Goal: Task Accomplishment & Management: Manage account settings

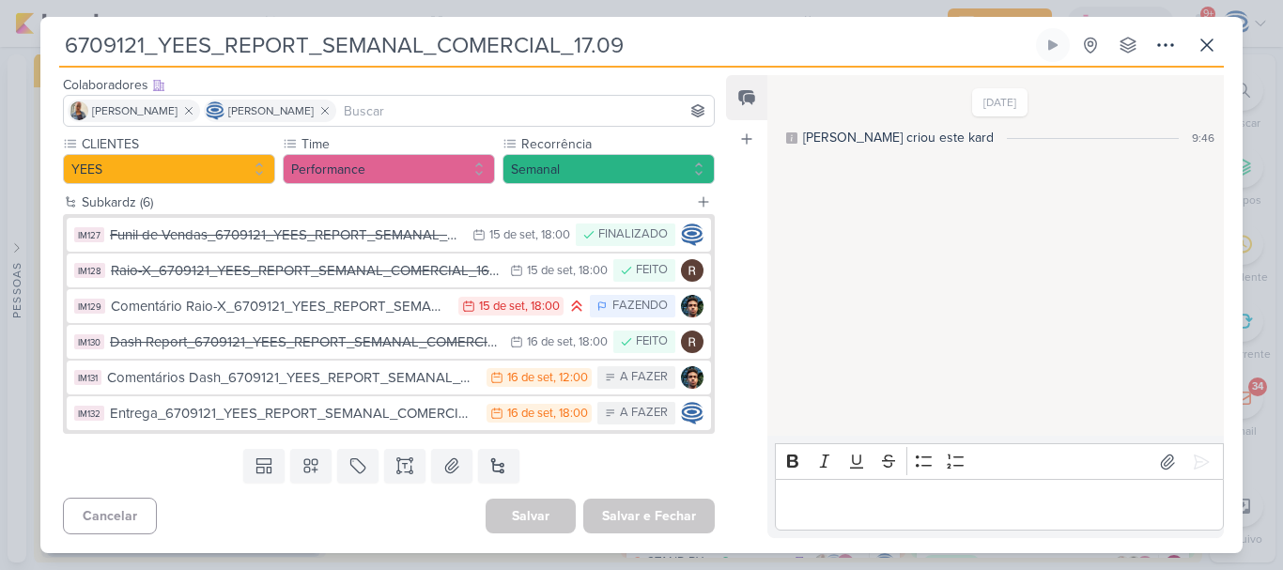
scroll to position [10, 0]
click at [1208, 49] on icon at bounding box center [1207, 45] width 23 height 23
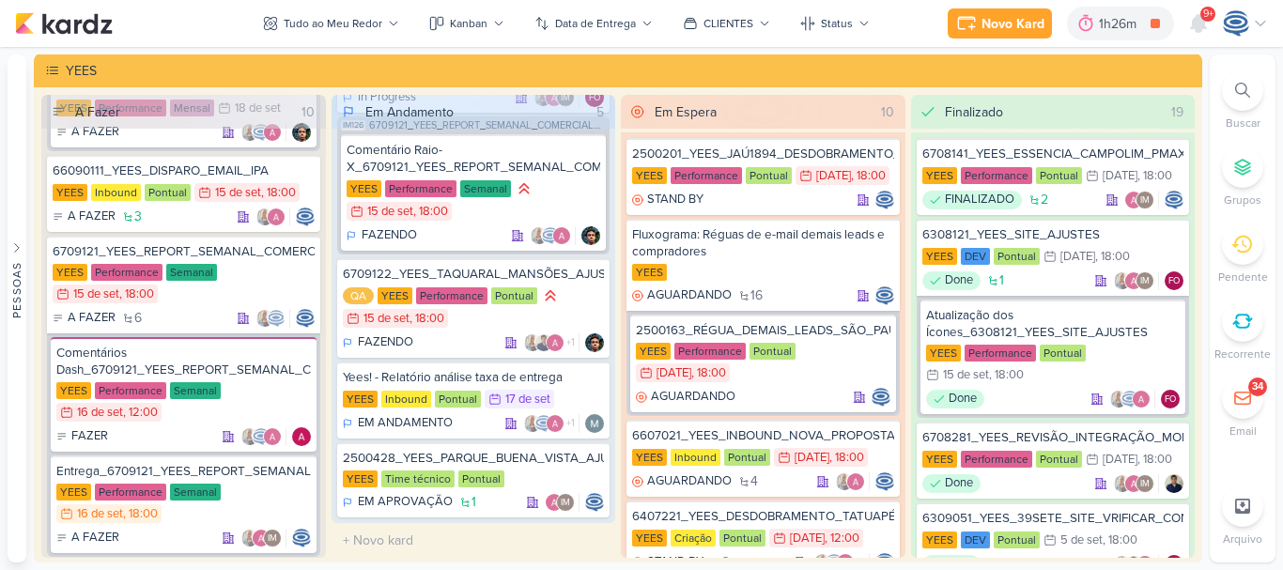
click at [1230, 91] on div at bounding box center [1242, 90] width 41 height 41
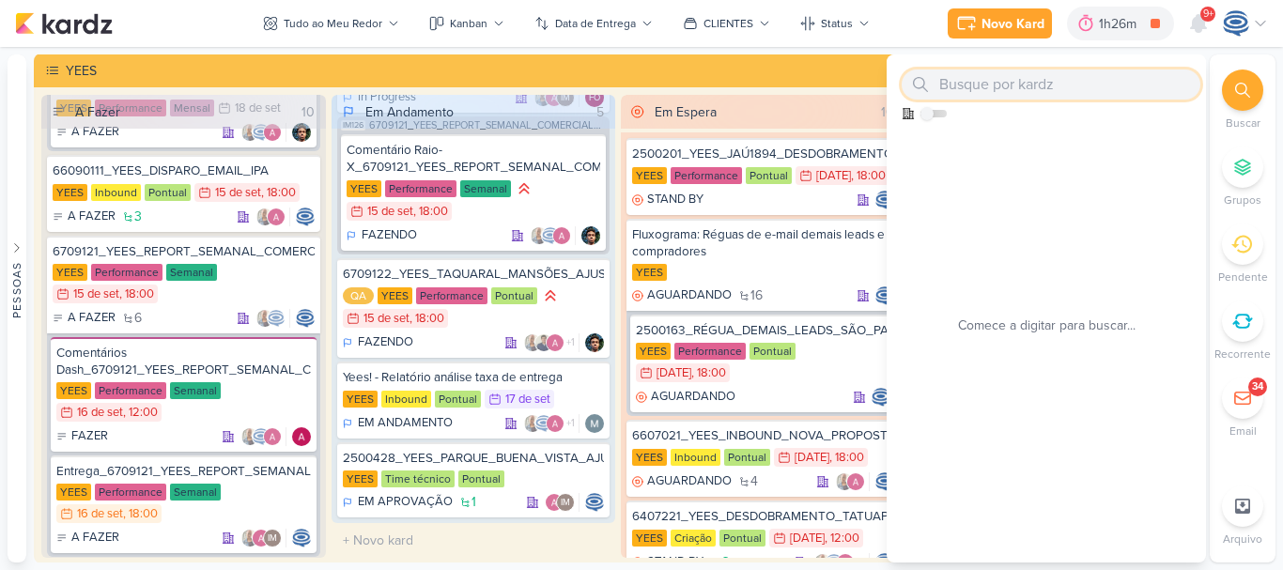
paste input "6709122_YEES_TAQUARAL_MANSÕES_AJUSTE_CAMPANHA_MIA"
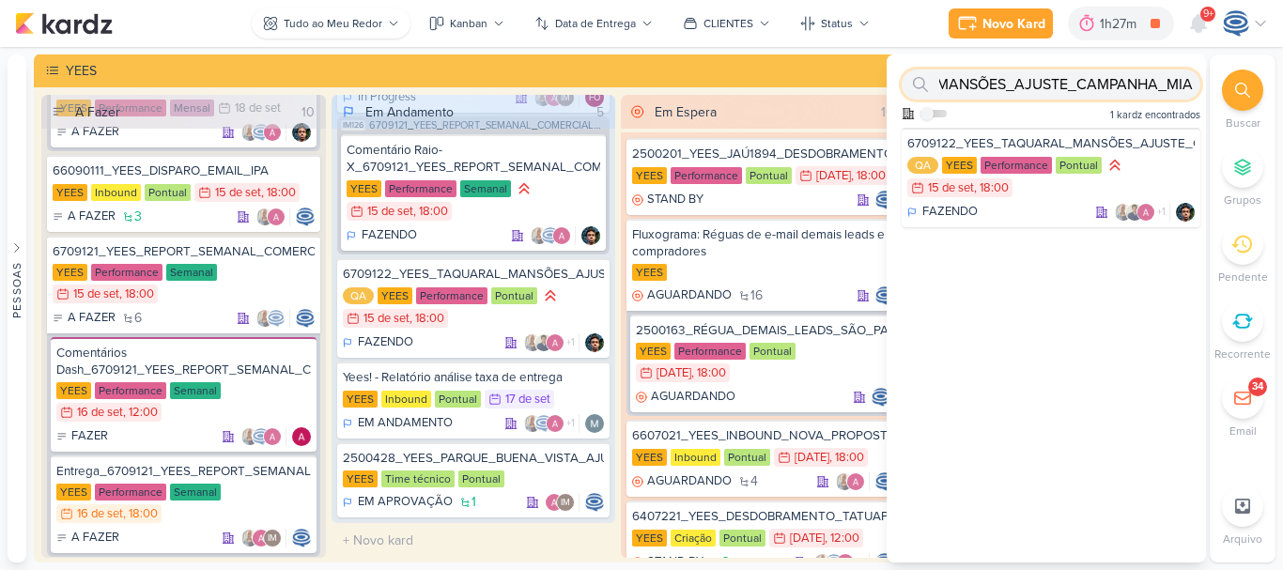
scroll to position [0, 0]
click at [1075, 93] on input "6709122_YEES_TAQUARAL_MANSÕES_AJUSTE_CAMPANHA_MIA" at bounding box center [1051, 85] width 299 height 30
paste input "7709111_MPD_REFFUGIO_VERIFICAR_CRIATIVO"
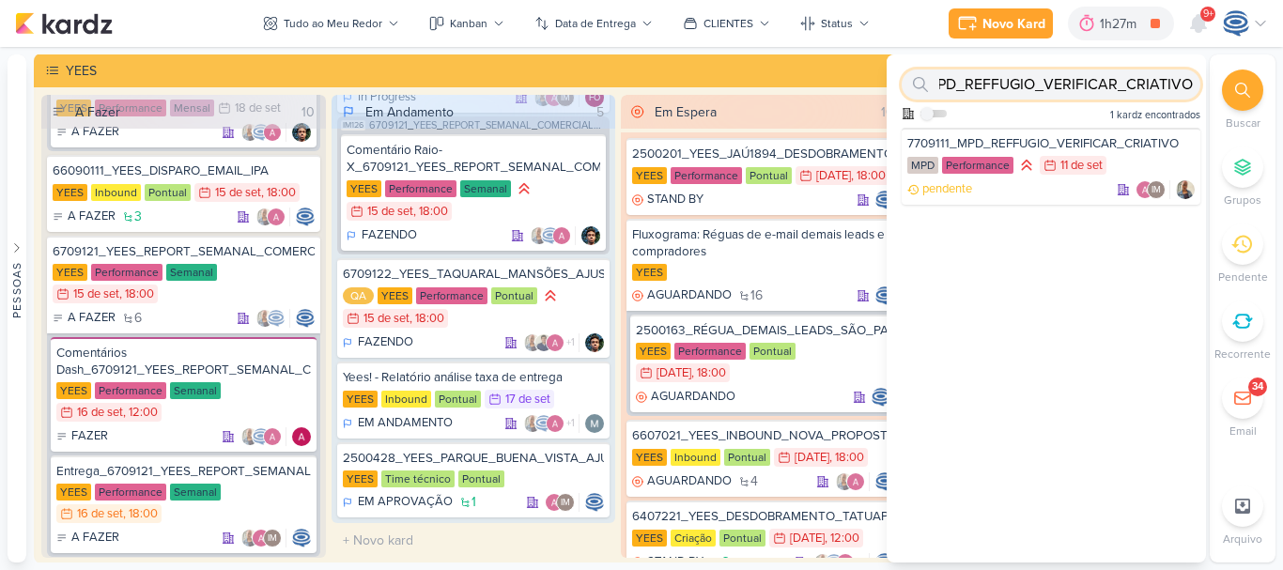
type input "7709111_MPD_REFFUGIO_VERIFICAR_CRIATIVO"
click at [1095, 138] on div "7709111_MPD_REFFUGIO_VERIFICAR_CRIATIVO" at bounding box center [1051, 143] width 287 height 17
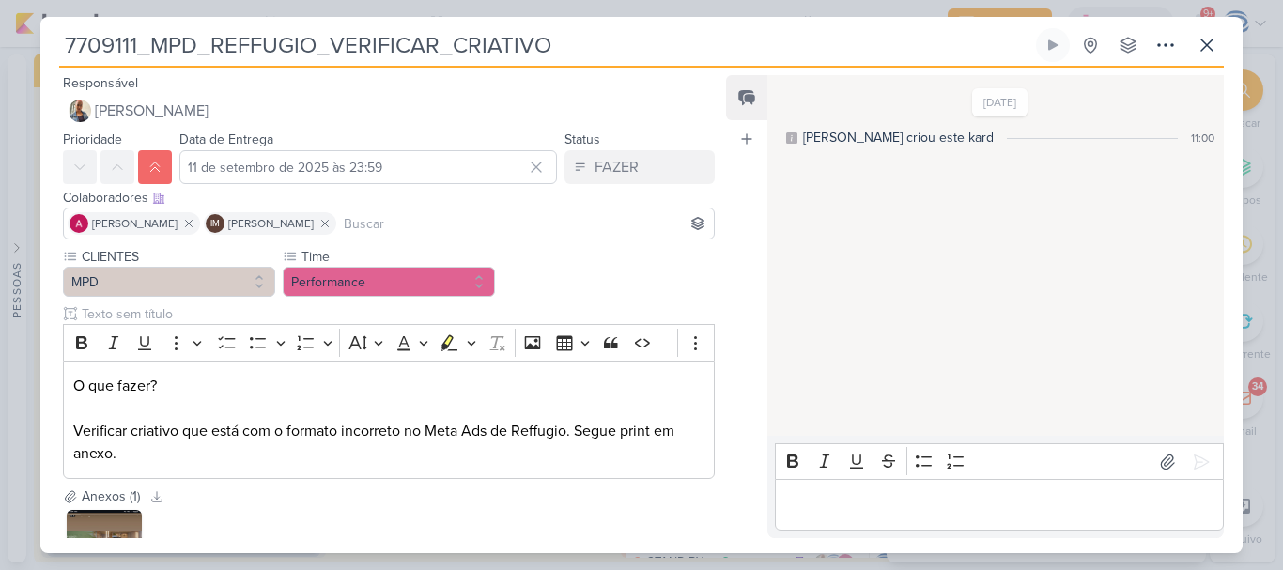
click at [815, 479] on div "Bold Italic Underline Strikethrough Bulleted List Numbered List" at bounding box center [999, 462] width 441 height 36
click at [817, 490] on div "Editor editing area: main" at bounding box center [999, 505] width 449 height 52
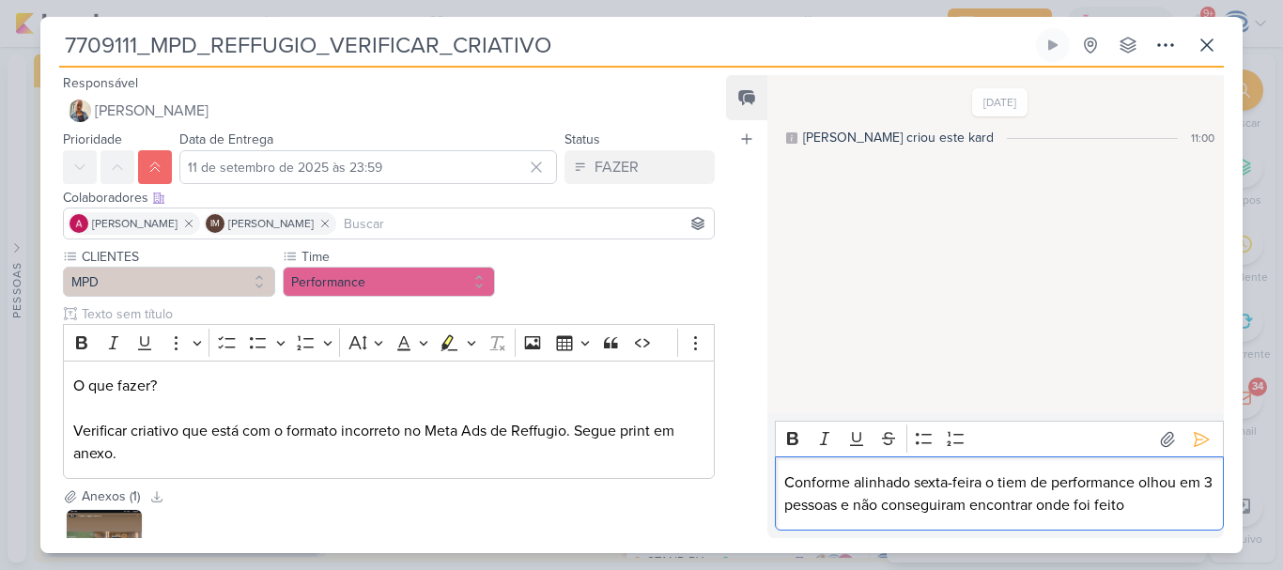
click at [1014, 485] on p "Conforme alinhado sexta-feira o tiem de performance olhou em 3 pessoas e não co…" at bounding box center [998, 494] width 429 height 45
click at [1157, 504] on p "Conforme alinhado sexta-feira o time de performance olhou em 3 pessoas e não co…" at bounding box center [998, 494] width 429 height 45
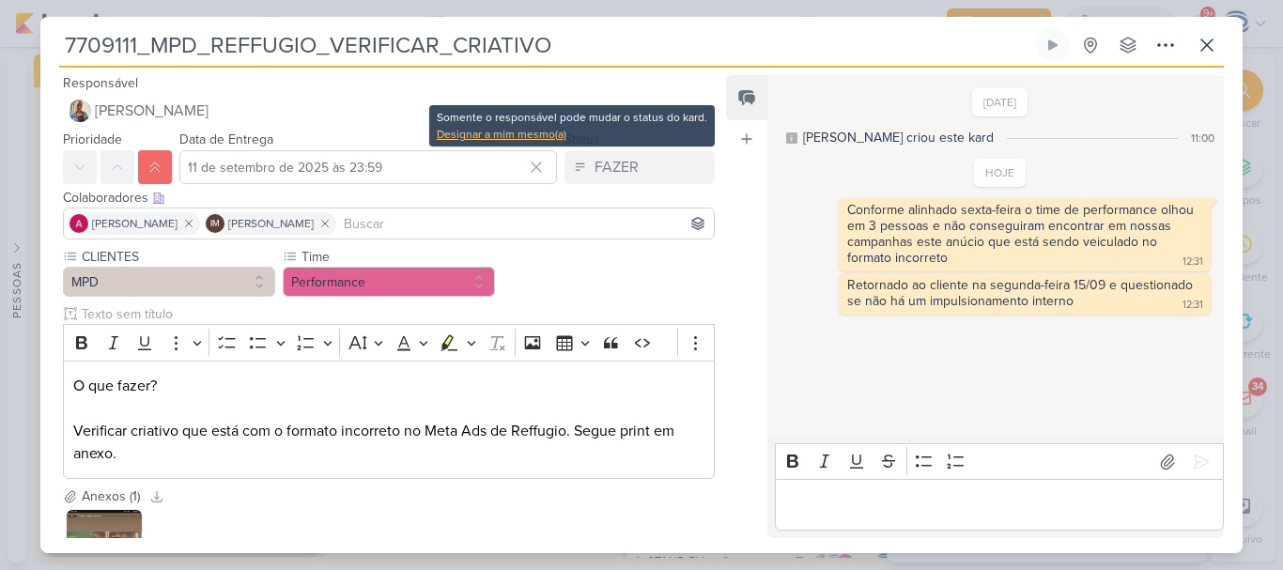
click at [557, 130] on div "Designar a mim mesmo(a)" at bounding box center [572, 134] width 271 height 17
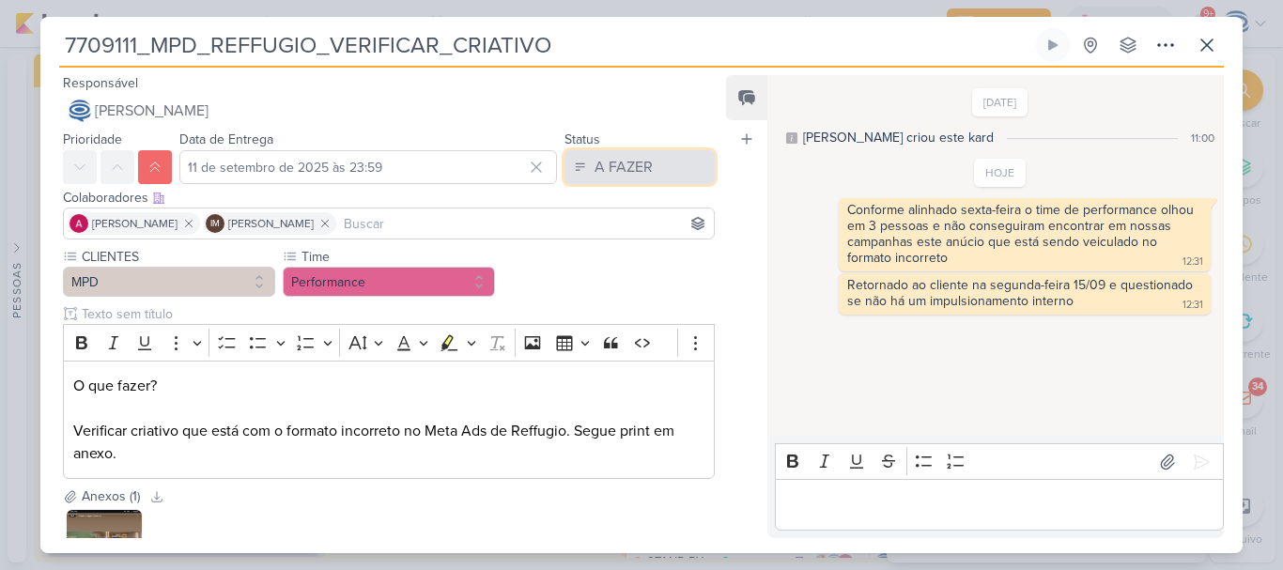
click at [633, 176] on div "A FAZER" at bounding box center [624, 167] width 58 height 23
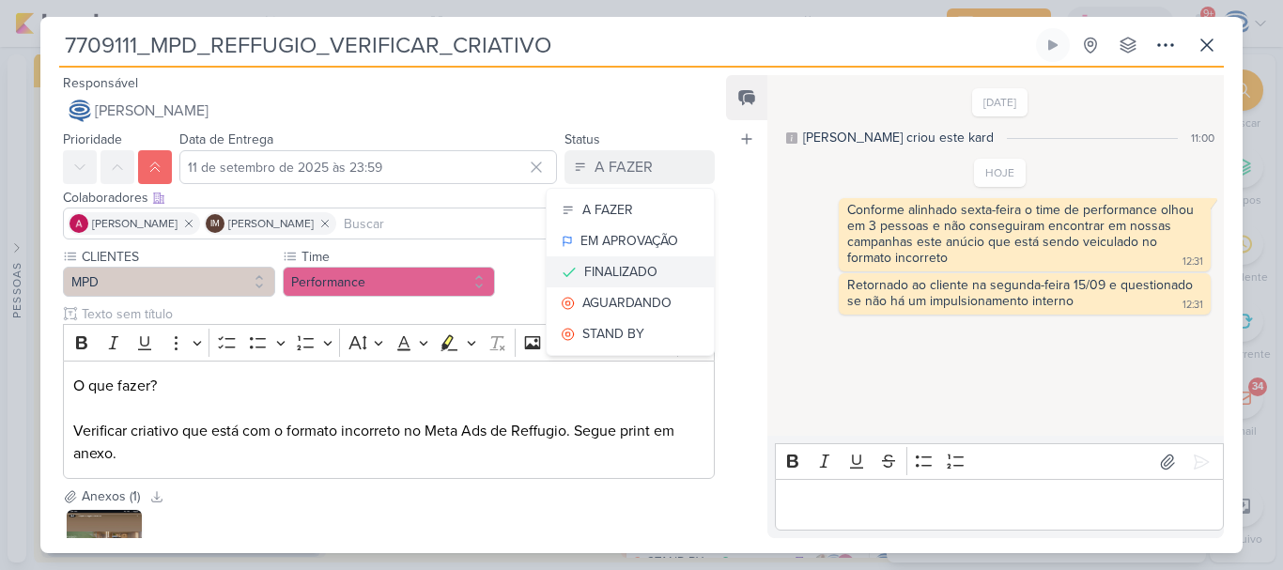
click at [643, 267] on div "FINALIZADO" at bounding box center [620, 272] width 73 height 20
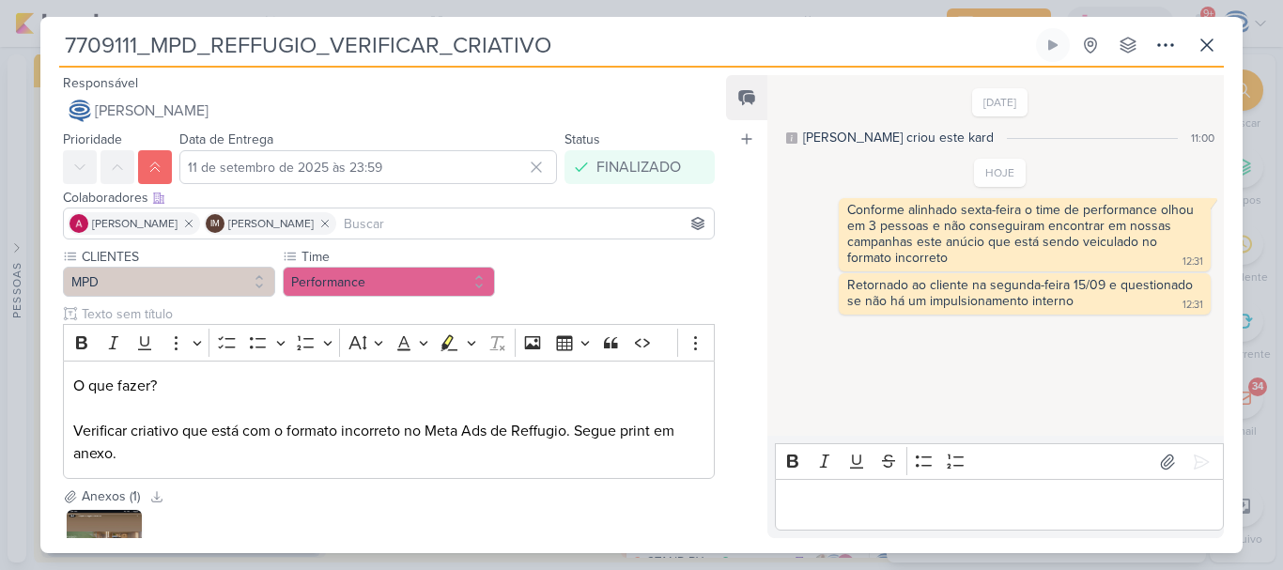
scroll to position [155, 0]
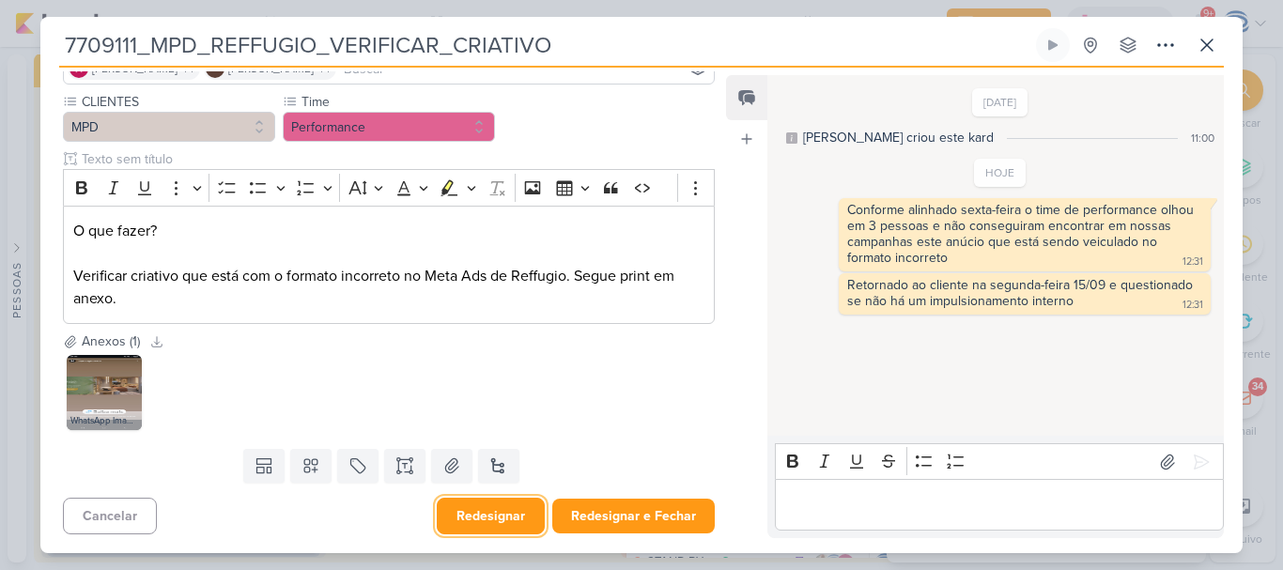
click at [482, 532] on button "Redesignar" at bounding box center [491, 516] width 108 height 37
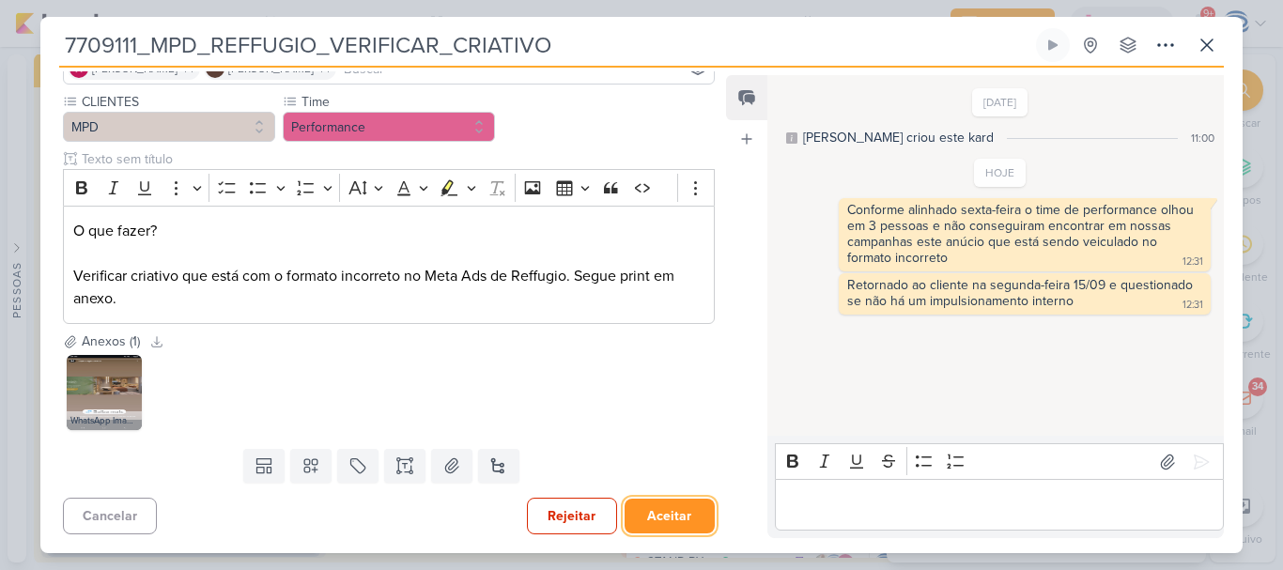
click at [659, 523] on button "Aceitar" at bounding box center [670, 516] width 90 height 35
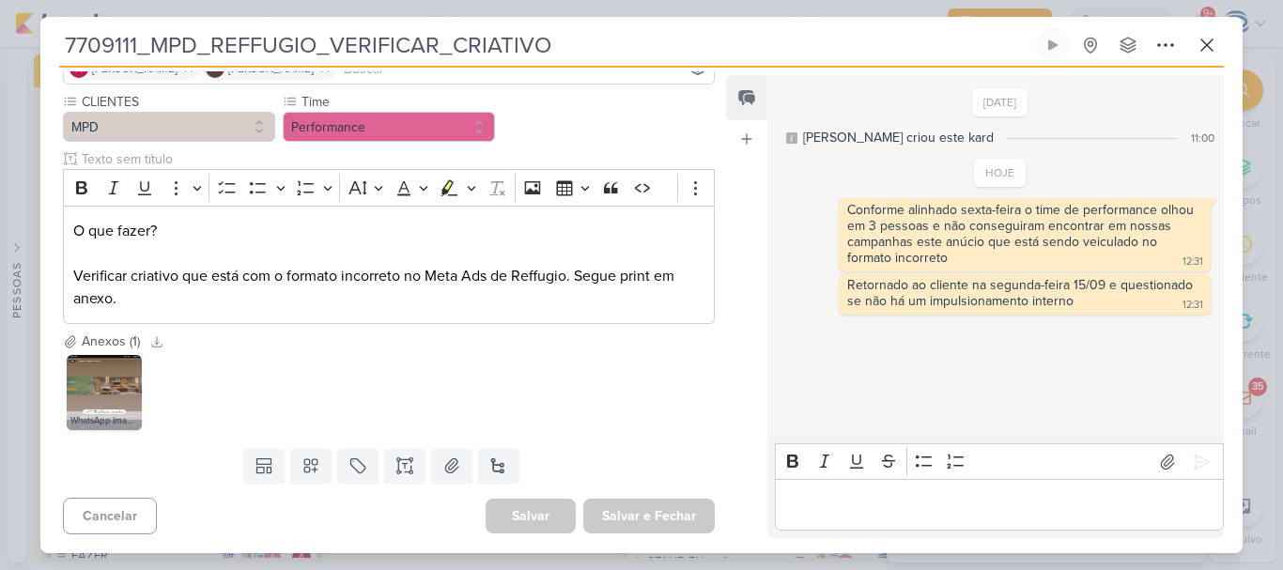
scroll to position [0, 0]
click at [1205, 46] on icon at bounding box center [1207, 44] width 11 height 11
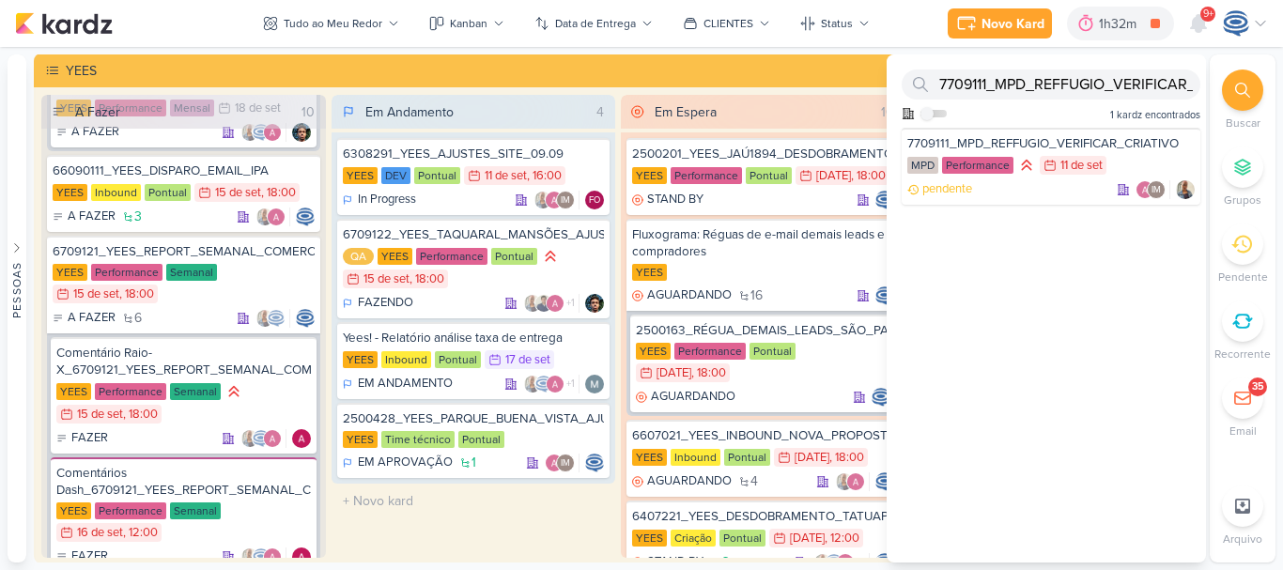
click at [1239, 88] on icon at bounding box center [1242, 90] width 15 height 15
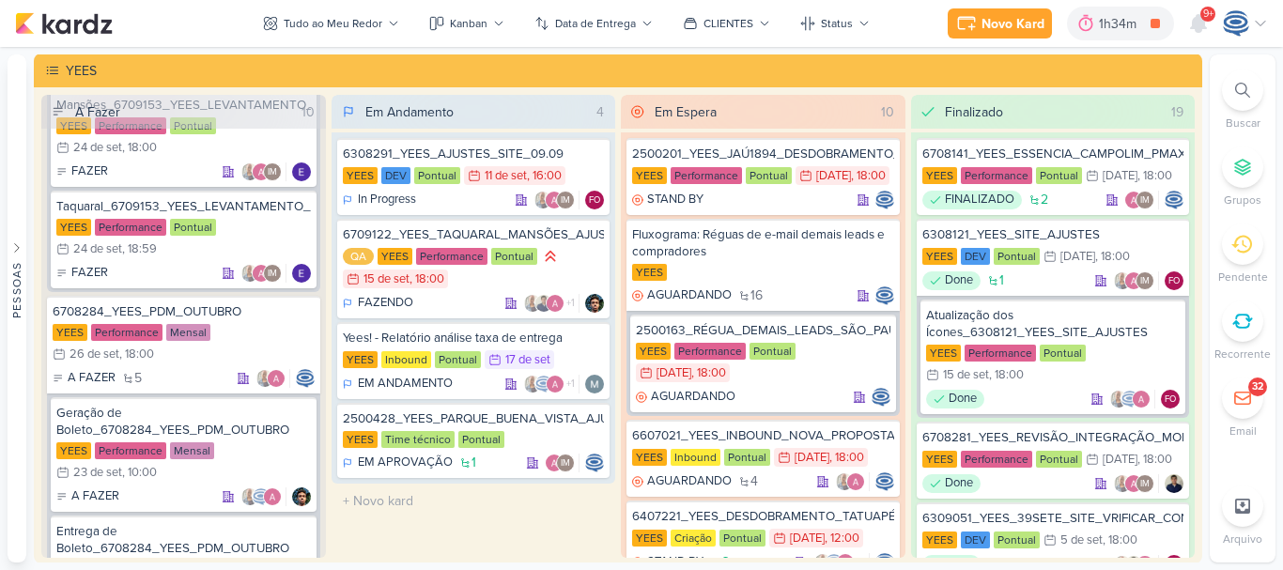
scroll to position [2408, 0]
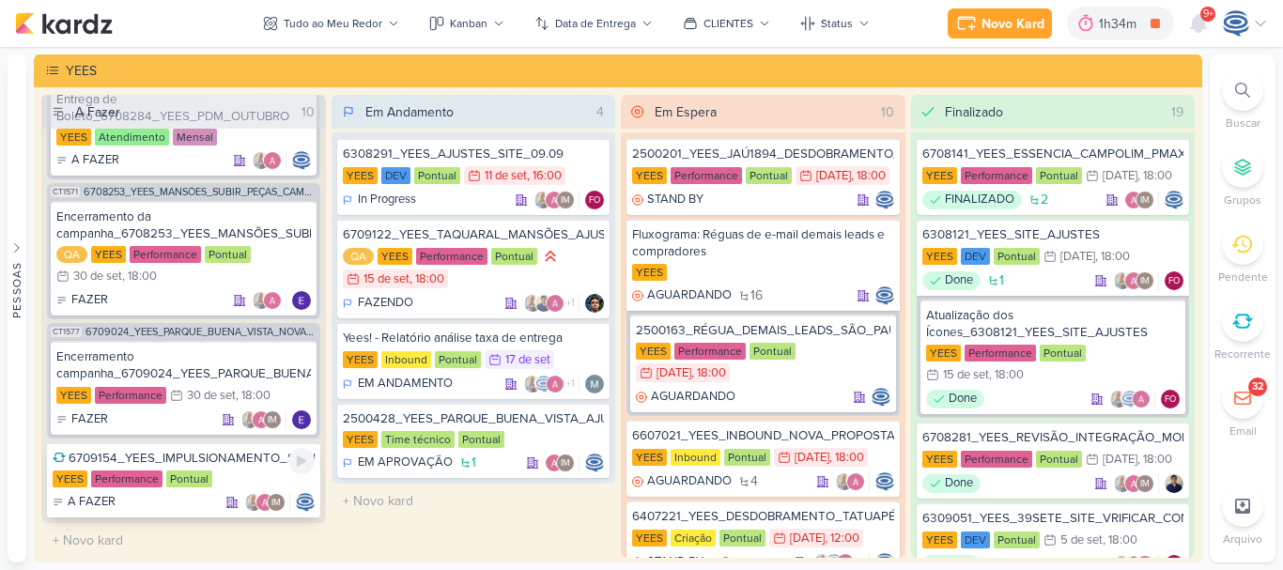
click at [221, 463] on div "6709154_YEES_IMPULSIONAMENTO_SOCIAL," at bounding box center [184, 458] width 262 height 17
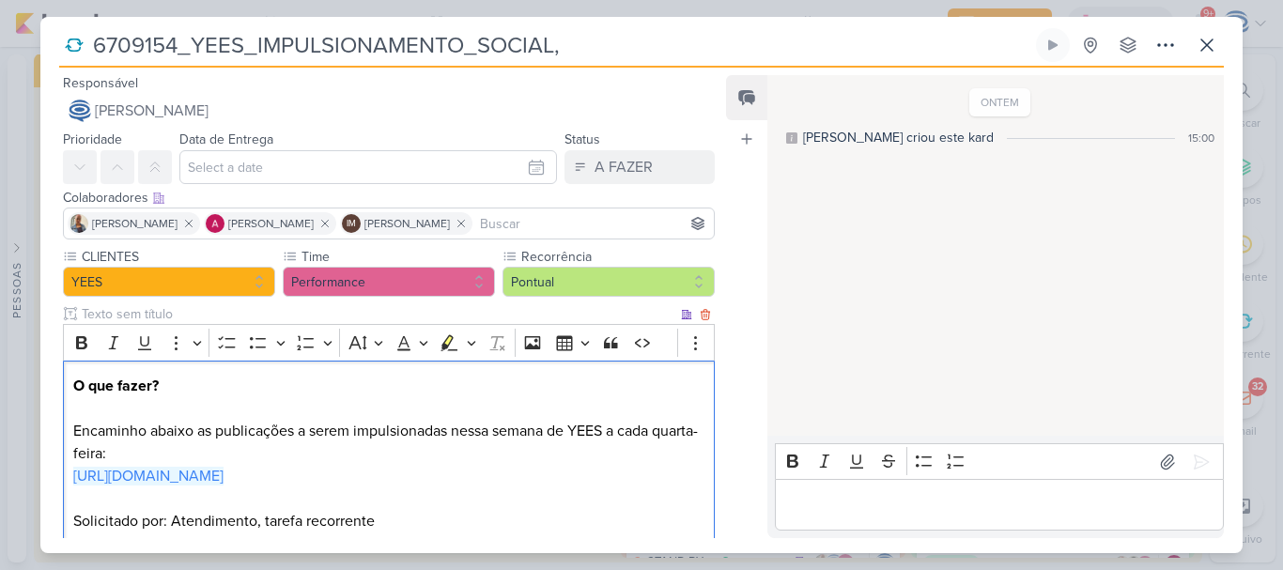
drag, startPoint x: 346, startPoint y: 508, endPoint x: 68, endPoint y: 476, distance: 279.9
click at [68, 476] on div "O que fazer? Encaminho abaixo as publicações a serem impulsionadas nessa semana…" at bounding box center [389, 454] width 652 height 187
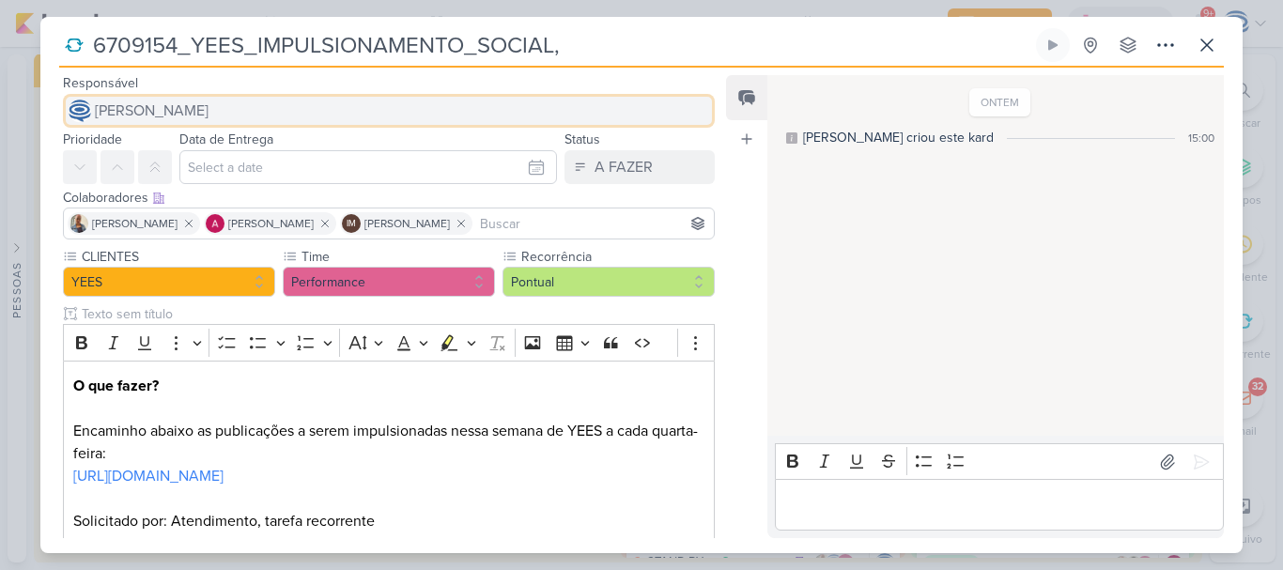
click at [209, 118] on span "[PERSON_NAME]" at bounding box center [152, 111] width 114 height 23
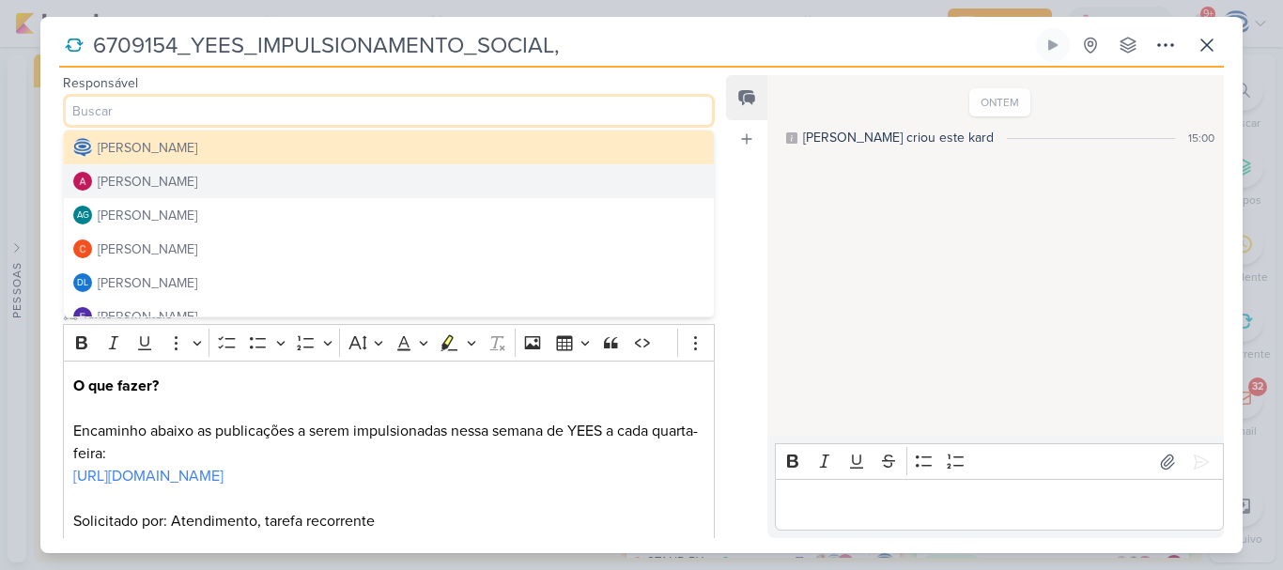
click at [219, 179] on button "[PERSON_NAME]" at bounding box center [389, 181] width 650 height 34
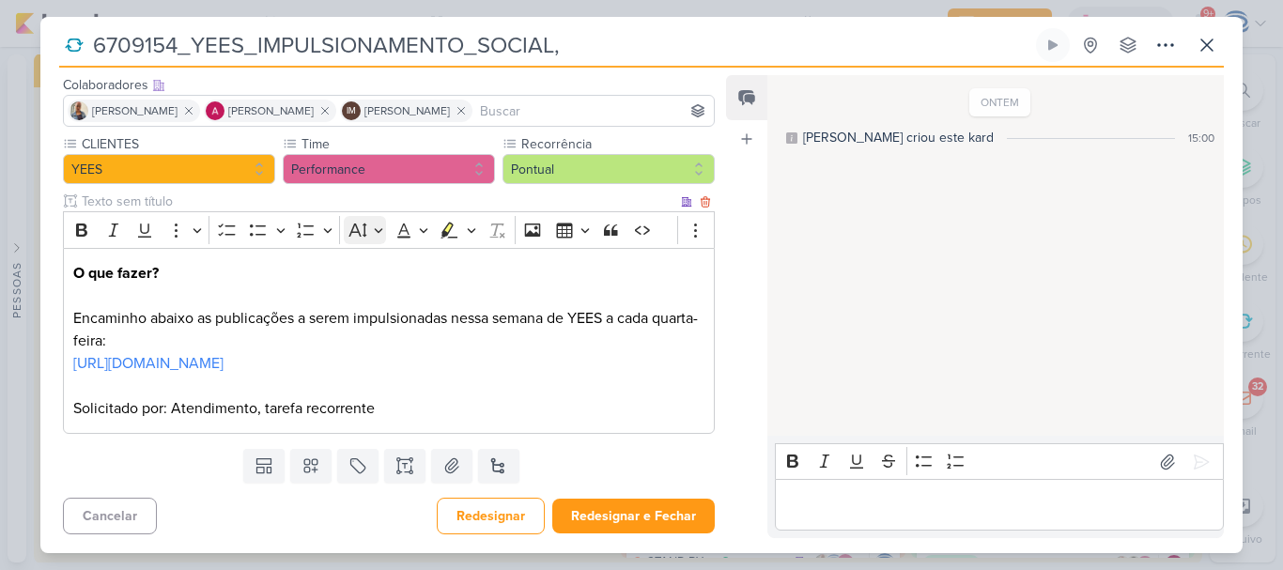
scroll to position [0, 0]
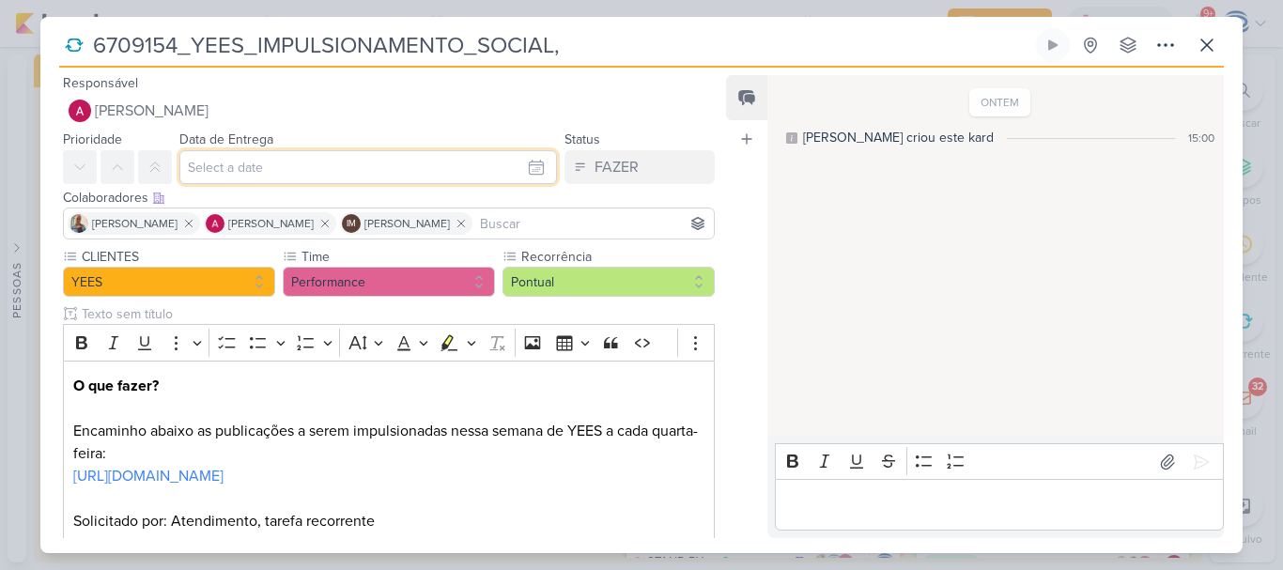
click at [354, 164] on input "text" at bounding box center [368, 167] width 378 height 34
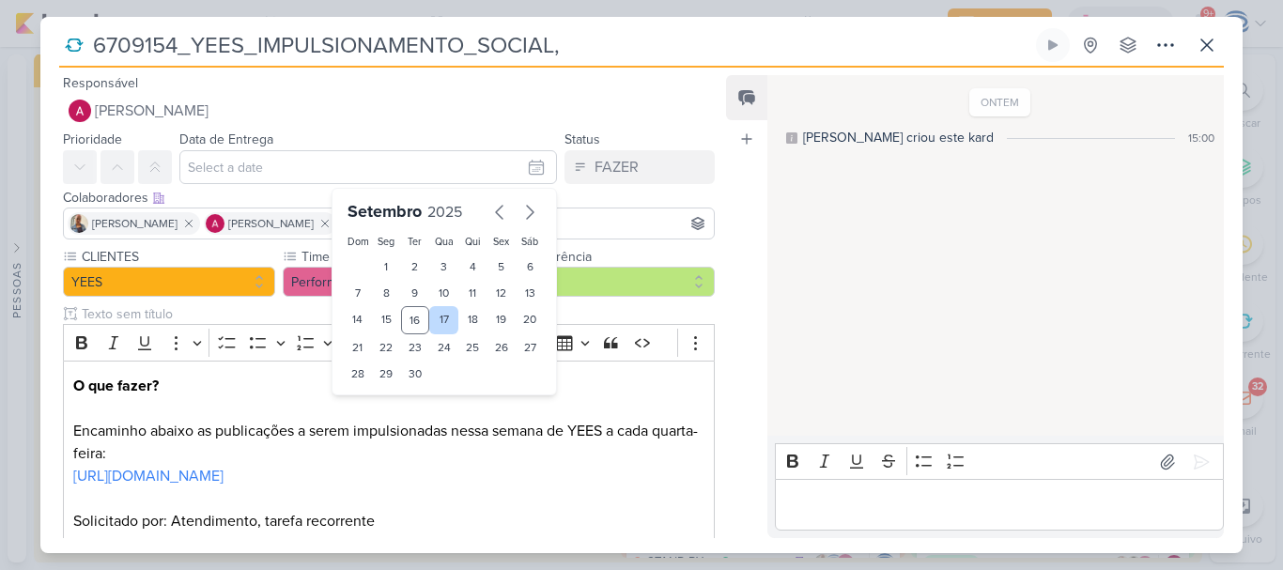
click at [432, 320] on div "17" at bounding box center [443, 320] width 29 height 28
type input "[DATE] 23:59"
click at [377, 413] on select "00 01 02 03 04 05 06 07 08 09 10 11 12 13 14 15 16 17 18 19 20 21 22 23" at bounding box center [387, 406] width 26 height 23
select select "18"
click at [374, 395] on select "00 01 02 03 04 05 06 07 08 09 10 11 12 13 14 15 16 17 18 19 20 21 22 23" at bounding box center [387, 406] width 26 height 23
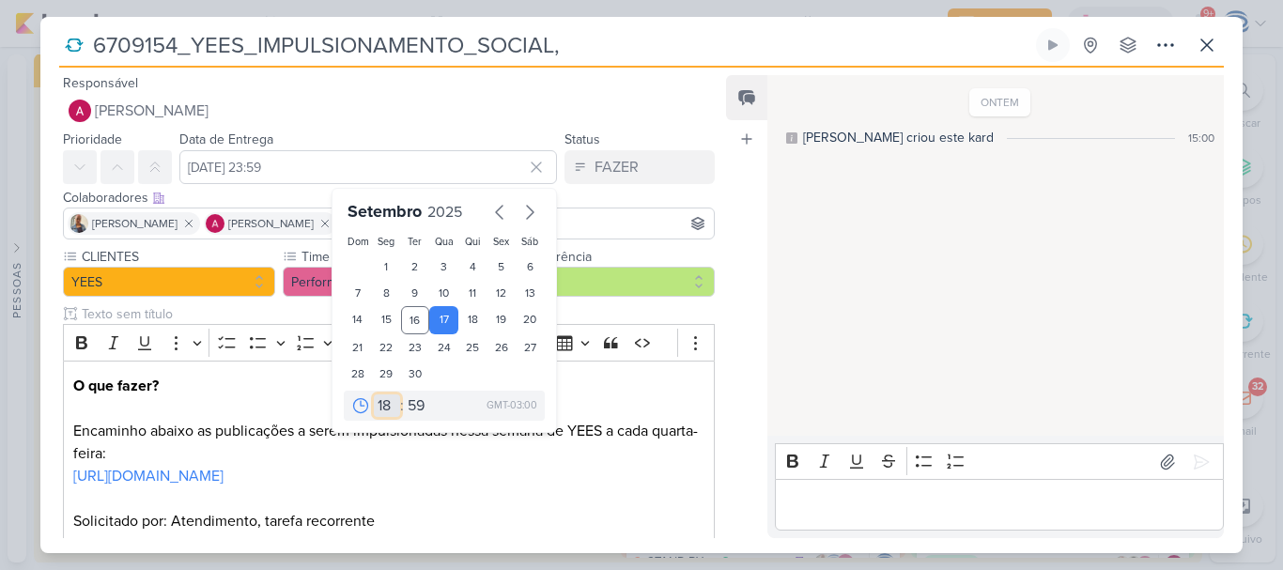
type input "[DATE] 18:59"
click at [415, 410] on select "00 05 10 15 20 25 30 35 40 45 50 55 59" at bounding box center [417, 406] width 26 height 23
select select "0"
click at [404, 395] on select "00 05 10 15 20 25 30 35 40 45 50 55 59" at bounding box center [417, 406] width 26 height 23
type input "[DATE] 18:00"
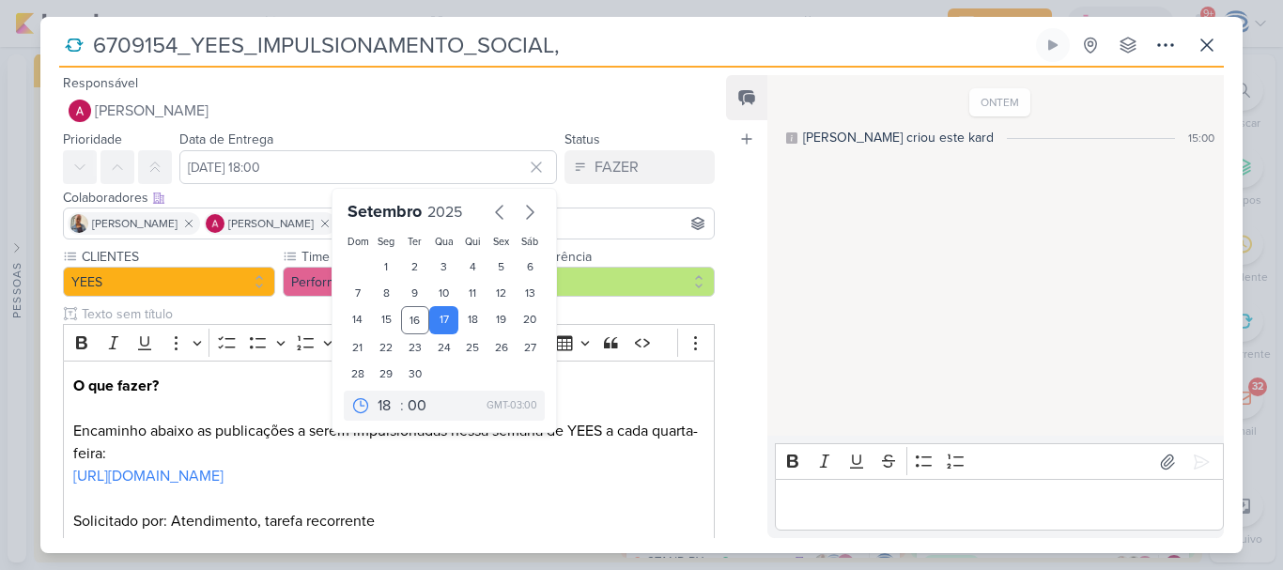
click at [577, 53] on input "6709154_YEES_IMPULSIONAMENTO_SOCIAL," at bounding box center [559, 45] width 945 height 34
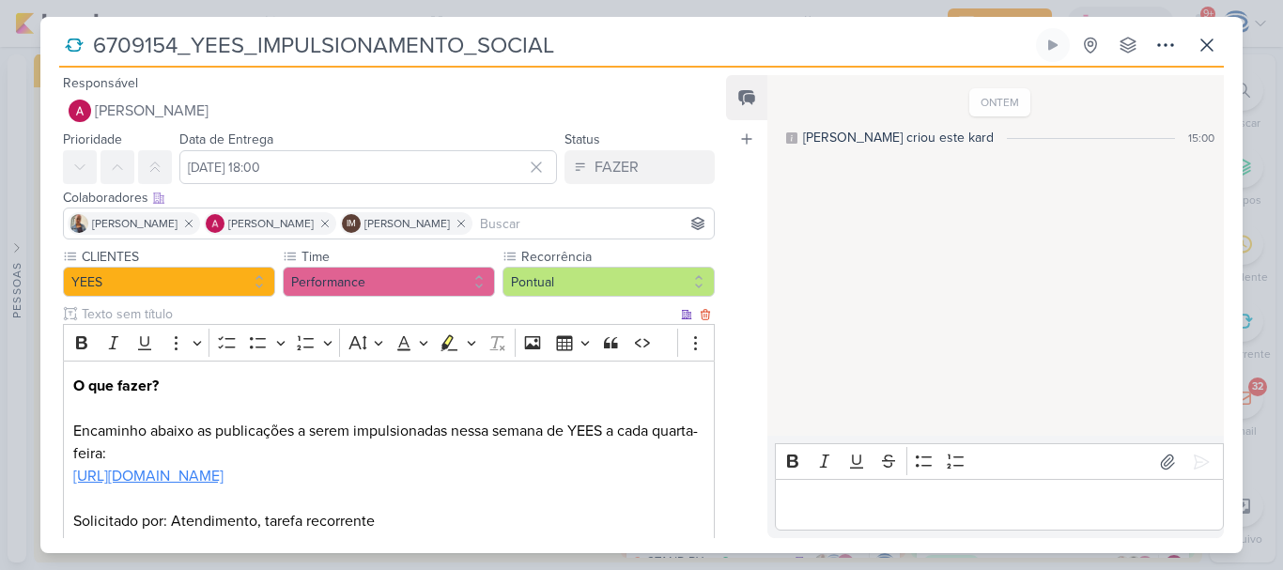
scroll to position [135, 0]
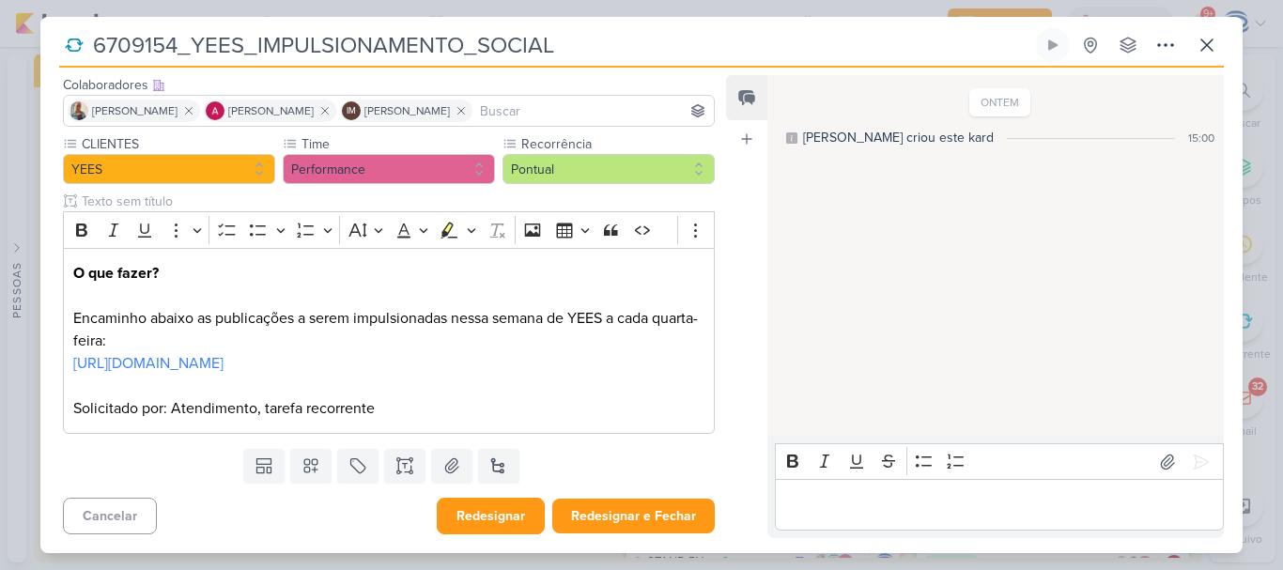
type input "6709154_YEES_IMPULSIONAMENTO_SOCIAL"
click at [494, 529] on button "Redesignar" at bounding box center [491, 516] width 108 height 37
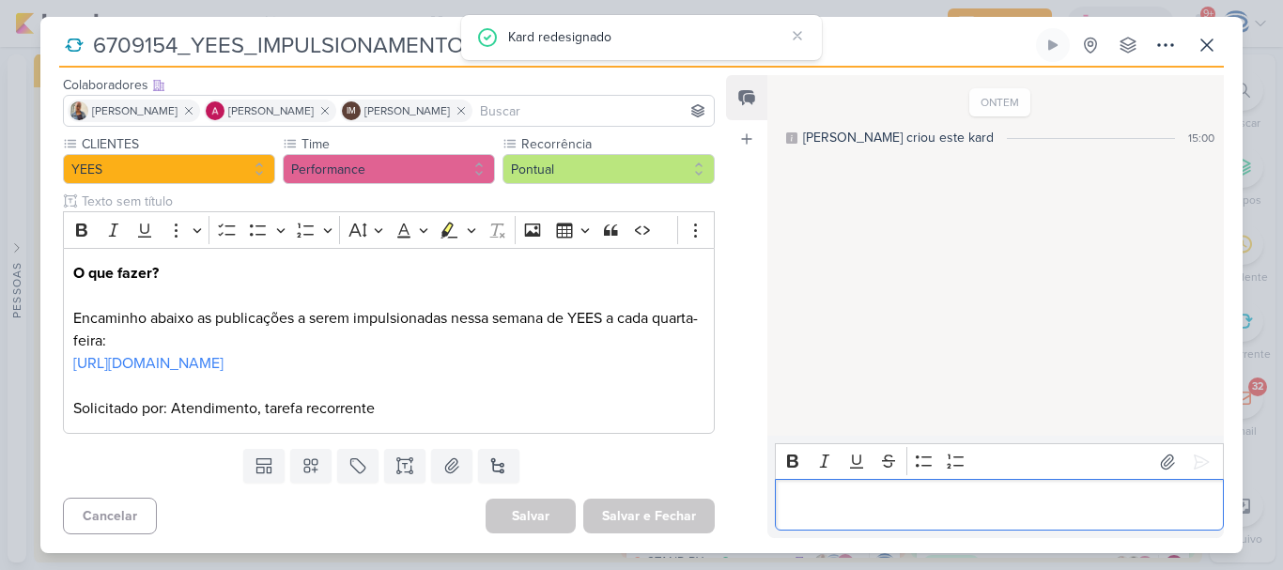
click at [832, 519] on div "Editor editing area: main" at bounding box center [999, 505] width 449 height 52
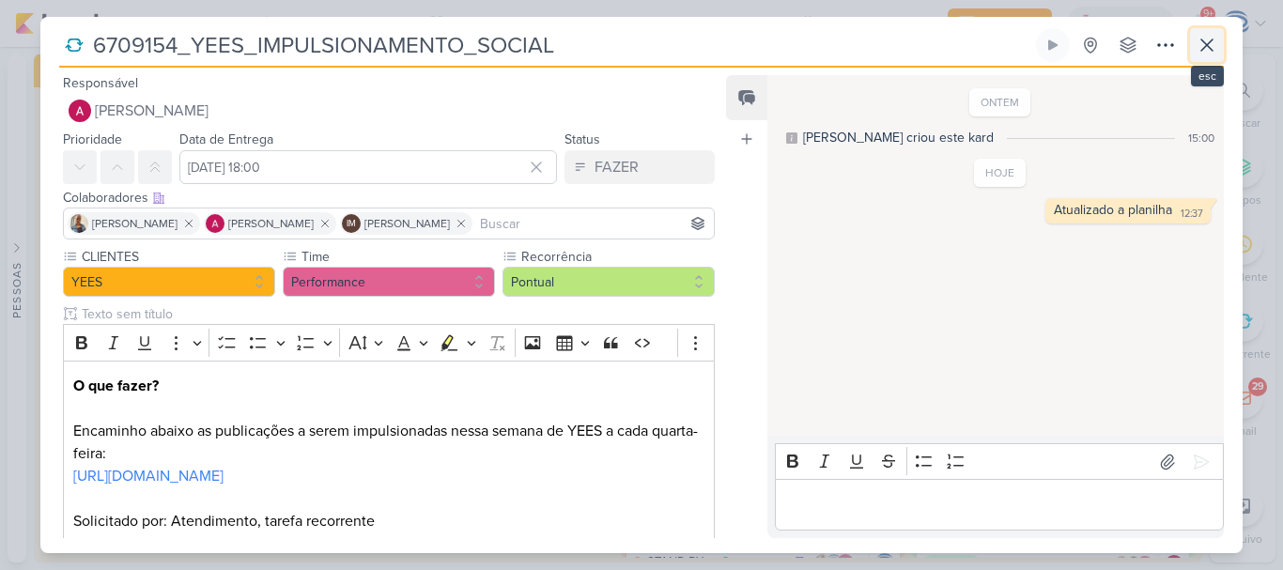
click at [1215, 44] on icon at bounding box center [1207, 45] width 23 height 23
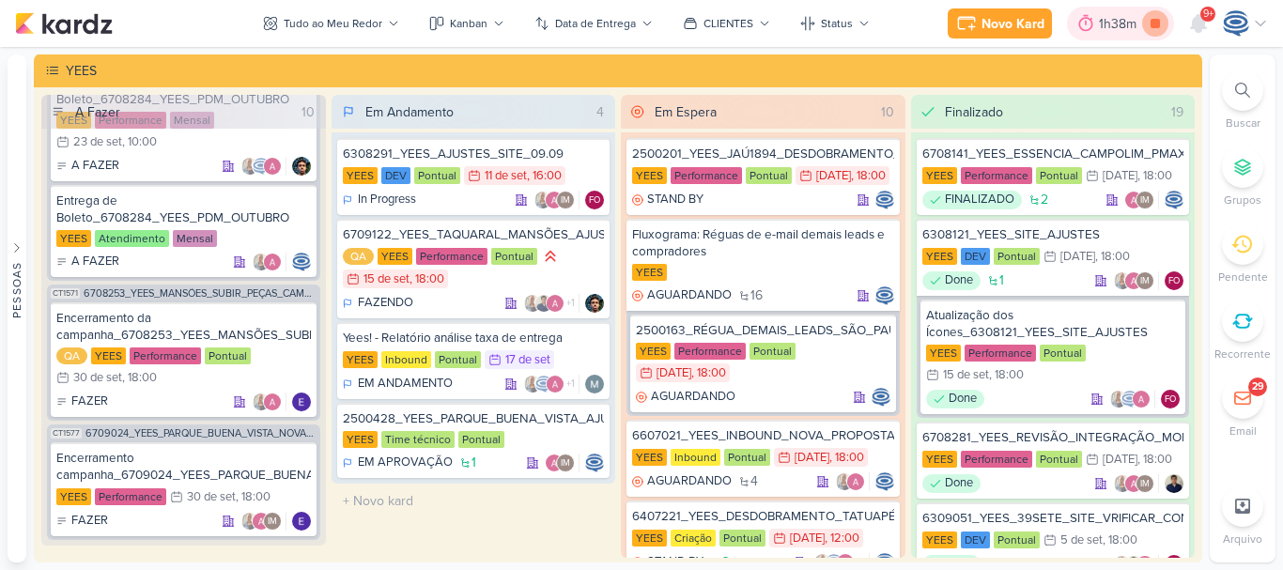
click at [1146, 26] on icon at bounding box center [1155, 23] width 26 height 26
